Goal: Task Accomplishment & Management: Complete application form

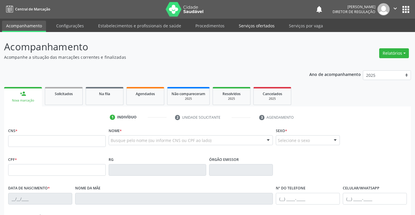
click at [254, 23] on link "Serviços ofertados" at bounding box center [257, 26] width 44 height 10
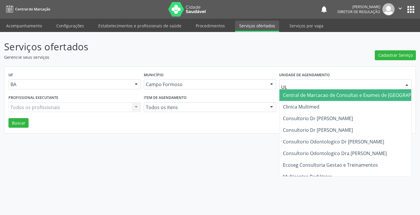
type input "ULT"
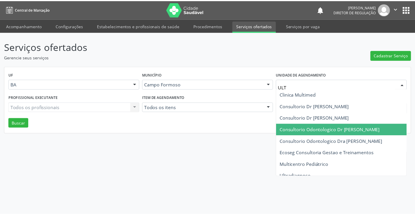
scroll to position [22, 0]
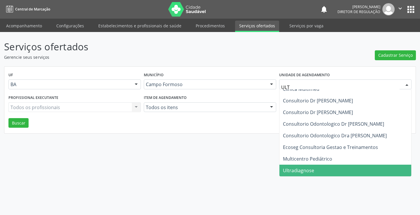
click at [313, 165] on span "Ultradiagnose" at bounding box center [358, 171] width 158 height 12
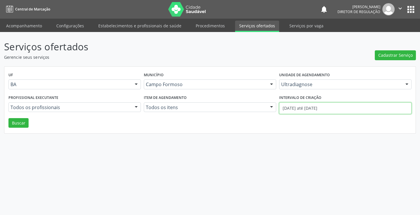
click at [325, 112] on input "01/09/2025 até 10/09/2025" at bounding box center [345, 109] width 132 height 12
click at [24, 123] on button "Buscar" at bounding box center [18, 123] width 20 height 10
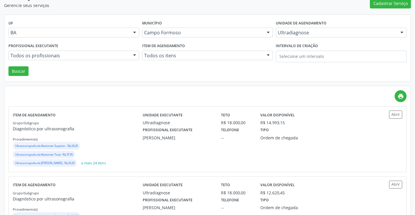
scroll to position [87, 0]
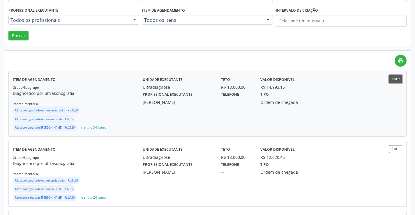
click at [400, 82] on button "Abrir" at bounding box center [395, 79] width 13 height 8
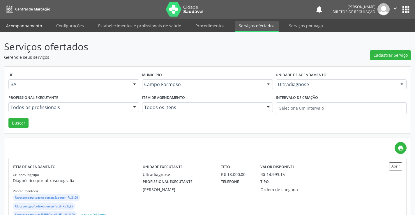
click at [15, 27] on link "Acompanhamento" at bounding box center [24, 26] width 44 height 10
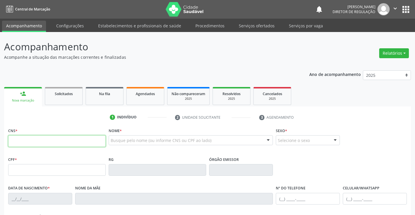
click at [29, 146] on input "text" at bounding box center [57, 142] width 98 height 12
type input "703 4072 1383 2900"
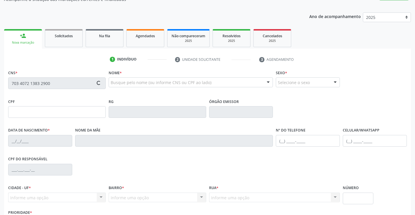
scroll to position [101, 0]
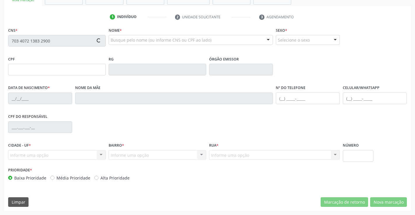
type input "0282488480"
type input "23/10/1941"
type input "(74) 99817-5158"
type input "246.670.565-68"
type input "SN"
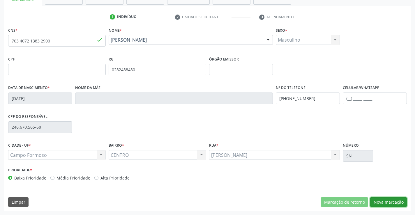
drag, startPoint x: 382, startPoint y: 199, endPoint x: 252, endPoint y: 161, distance: 135.4
click at [381, 199] on button "Nova marcação" at bounding box center [388, 203] width 37 height 10
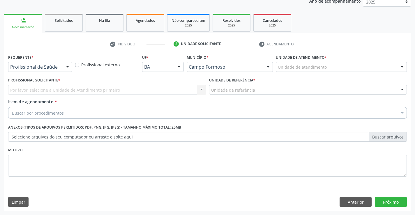
scroll to position [73, 0]
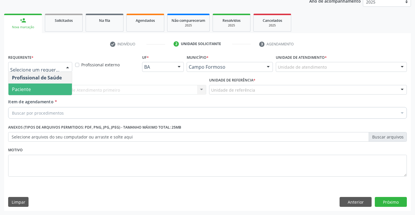
click at [48, 95] on div "Profissional de Saúde Paciente Nenhum resultado encontrado para: " " Não há nen…" at bounding box center [40, 84] width 64 height 24
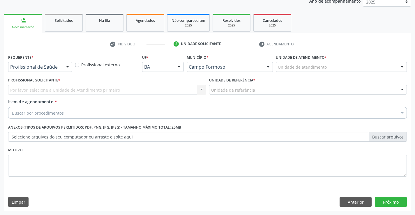
click at [102, 91] on div "Por favor, selecione a Unidade de Atendimento primeiro Nenhum resultado encontr…" at bounding box center [107, 90] width 198 height 10
click at [101, 93] on div "Por favor, selecione a Unidade de Atendimento primeiro Nenhum resultado encontr…" at bounding box center [107, 90] width 198 height 10
click at [61, 67] on div "Profissional de Saúde" at bounding box center [40, 67] width 64 height 10
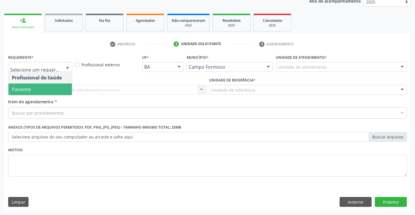
click at [48, 87] on span "Paciente" at bounding box center [40, 90] width 64 height 12
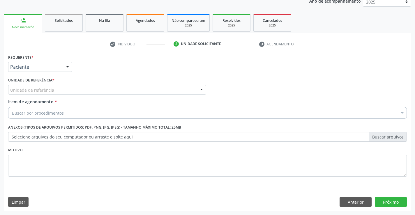
click at [105, 89] on div "Unidade de referência" at bounding box center [107, 90] width 198 height 10
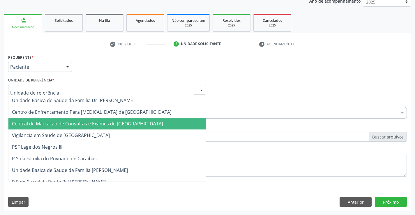
click at [101, 120] on span "Central de Marcacao de Consultas e Exames de Campo Formoso" at bounding box center [107, 124] width 198 height 12
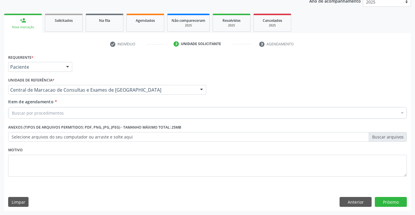
click at [105, 112] on div "Buscar por procedimentos" at bounding box center [207, 113] width 399 height 12
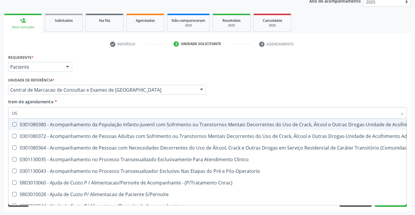
type input "USG"
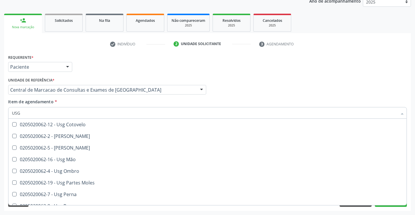
scroll to position [87, 0]
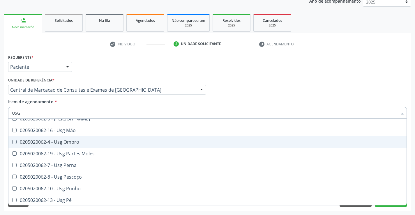
click at [86, 142] on div "0205020062-4 - Usg Ombro" at bounding box center [207, 142] width 391 height 5
checkbox Ombro "true"
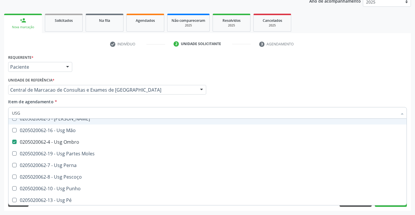
click at [363, 92] on div "Profissional Solicitante Por favor, selecione a Unidade de Atendimento primeiro…" at bounding box center [208, 87] width 402 height 23
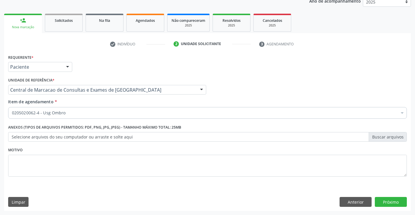
scroll to position [0, 0]
click at [390, 203] on button "Próximo" at bounding box center [391, 202] width 32 height 10
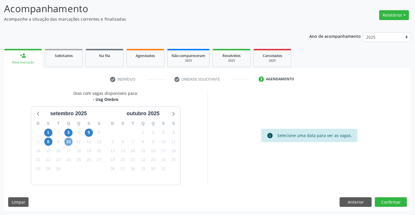
click at [70, 141] on span "10" at bounding box center [68, 142] width 8 height 8
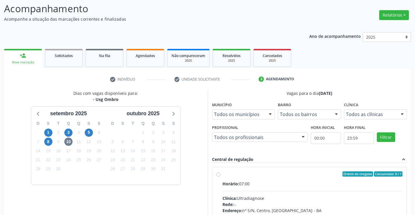
click at [267, 176] on div "Ordem de chegada Consumidos: 0 / 1" at bounding box center [313, 174] width 180 height 5
click at [221, 176] on input "Ordem de chegada Consumidos: 0 / 1 Horário: 07:00 Clínica: Ultradiagnose Rede: …" at bounding box center [219, 174] width 4 height 5
radio input "true"
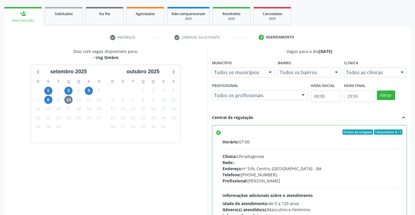
scroll to position [133, 0]
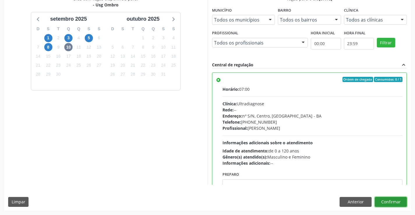
click at [386, 205] on button "Confirmar" at bounding box center [391, 202] width 32 height 10
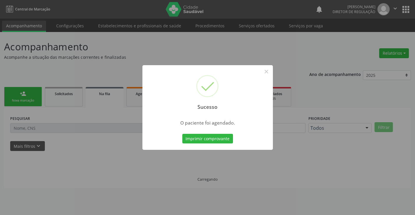
scroll to position [0, 0]
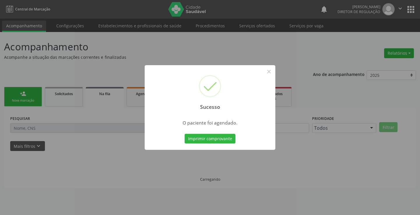
click at [185, 134] on button "Imprimir comprovante" at bounding box center [210, 139] width 51 height 10
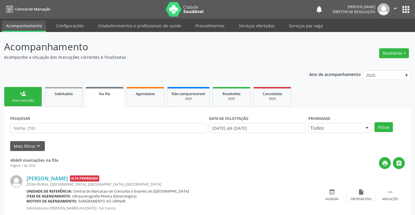
click at [393, 10] on icon "" at bounding box center [395, 8] width 6 height 6
click at [369, 33] on link "Sair" at bounding box center [381, 35] width 40 height 8
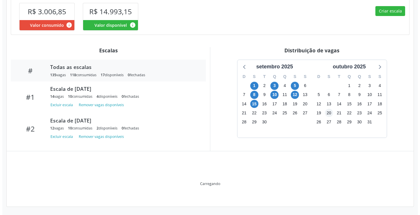
scroll to position [169, 0]
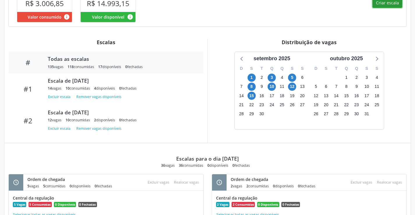
click at [385, 8] on button "Criar escala" at bounding box center [388, 3] width 30 height 10
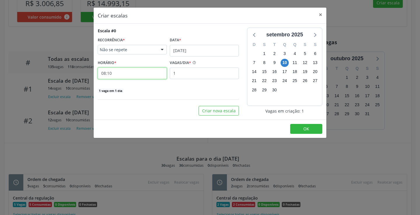
click at [135, 70] on input "08:10" at bounding box center [132, 74] width 69 height 12
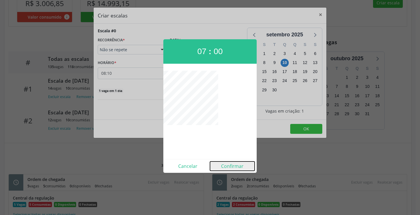
click at [234, 165] on button "Confirmar" at bounding box center [232, 166] width 45 height 9
type input "07:00"
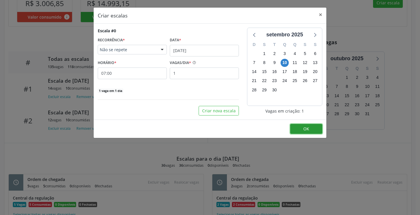
click at [316, 130] on button "OK" at bounding box center [306, 129] width 32 height 10
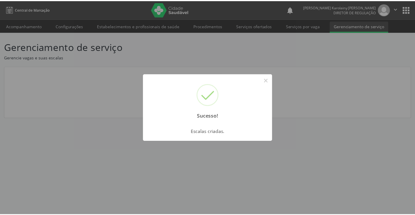
scroll to position [0, 0]
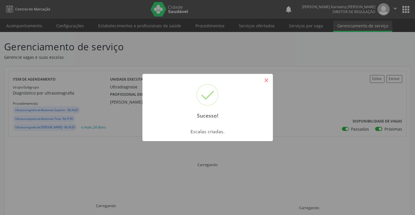
click at [265, 80] on button "×" at bounding box center [267, 80] width 10 height 10
